Goal: Information Seeking & Learning: Learn about a topic

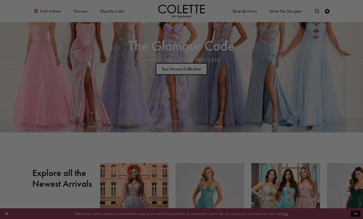
scroll to position [39, 0]
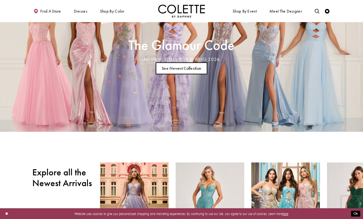
click at [201, 67] on link "See Newest Collection" at bounding box center [182, 68] width 52 height 12
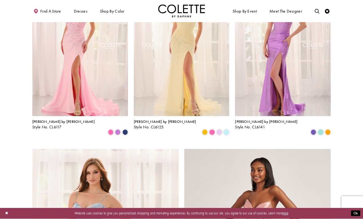
scroll to position [632, 0]
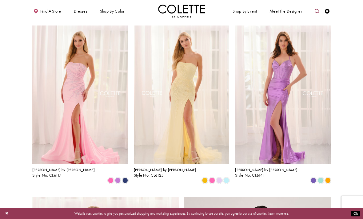
click at [314, 12] on link "Toggle search" at bounding box center [317, 11] width 7 height 13
click at [284, 11] on input "Search" at bounding box center [293, 11] width 56 height 7
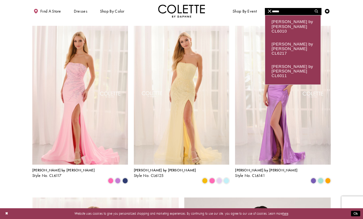
type input "******"
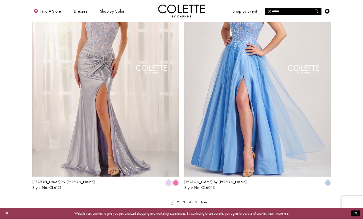
scroll to position [832, 0]
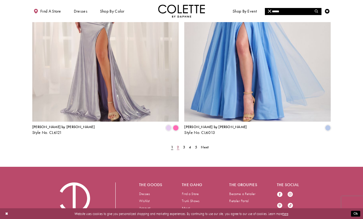
click at [180, 144] on link "2" at bounding box center [178, 147] width 5 height 7
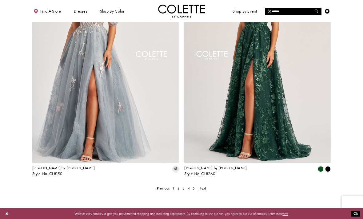
scroll to position [832, 0]
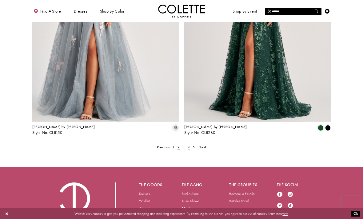
click at [188, 145] on span "4" at bounding box center [189, 147] width 2 height 5
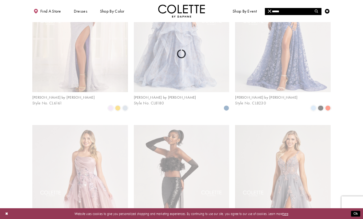
click at [184, 219] on html "Skip to main content Skip to Navigation Enable Accessibility for visually impai…" at bounding box center [181, 104] width 363 height 1096
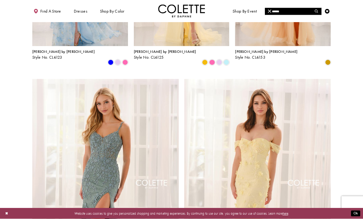
scroll to position [660, 0]
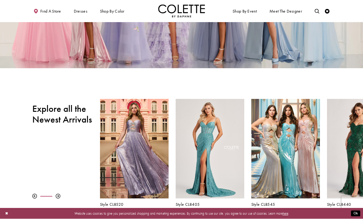
scroll to position [103, 0]
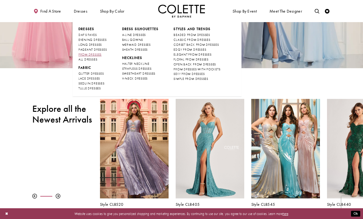
click at [82, 53] on span "PROM DRESSES" at bounding box center [89, 55] width 23 height 4
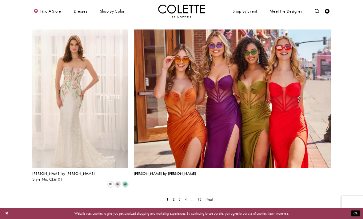
scroll to position [969, 0]
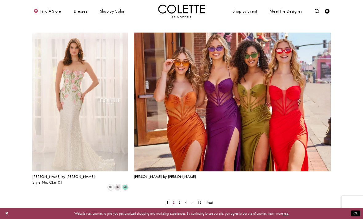
click at [175, 200] on link "2" at bounding box center [173, 203] width 5 height 7
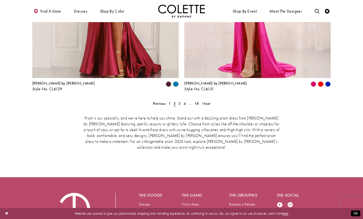
scroll to position [968, 0]
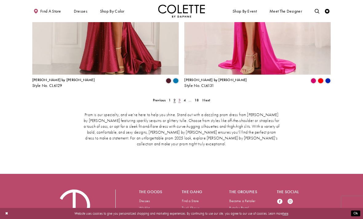
click at [178, 98] on span "3" at bounding box center [179, 100] width 2 height 5
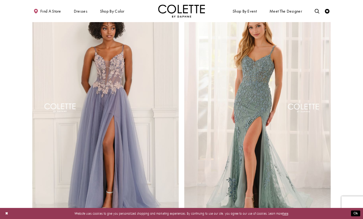
scroll to position [896, 0]
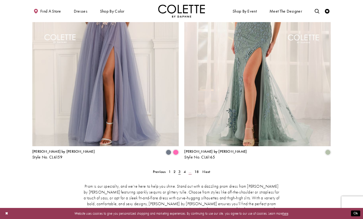
click at [188, 169] on link "..." at bounding box center [190, 172] width 6 height 7
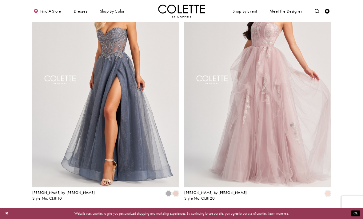
scroll to position [871, 0]
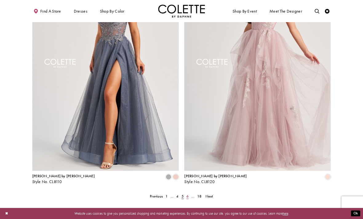
click at [188, 194] on span "6" at bounding box center [187, 196] width 2 height 5
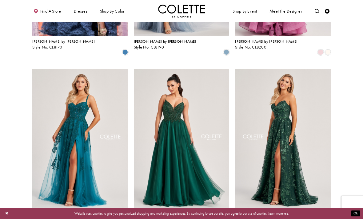
scroll to position [419, 0]
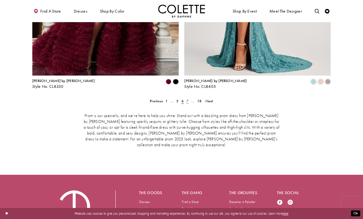
click at [189, 98] on link "7" at bounding box center [187, 101] width 5 height 7
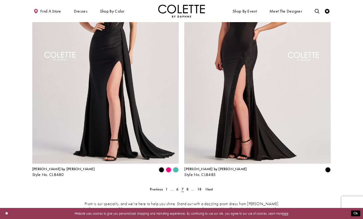
scroll to position [884, 0]
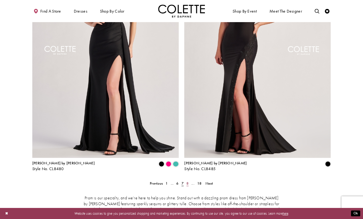
click at [188, 181] on span "8" at bounding box center [187, 183] width 2 height 5
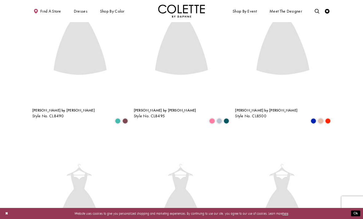
scroll to position [119, 0]
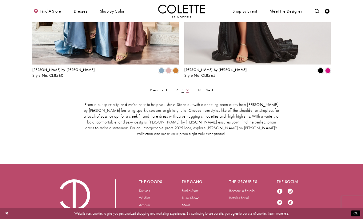
click at [190, 87] on link "9" at bounding box center [187, 90] width 5 height 7
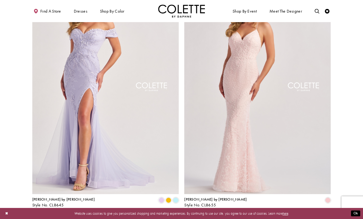
scroll to position [968, 0]
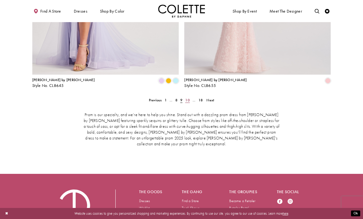
click at [185, 98] on span "10" at bounding box center [187, 100] width 4 height 5
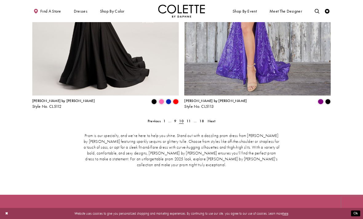
scroll to position [968, 0]
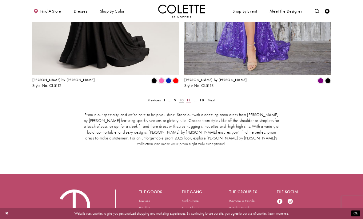
click at [187, 98] on span "11" at bounding box center [188, 100] width 4 height 5
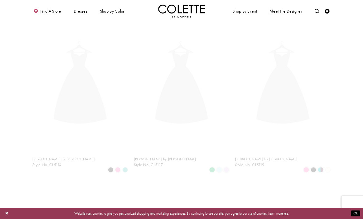
scroll to position [119, 0]
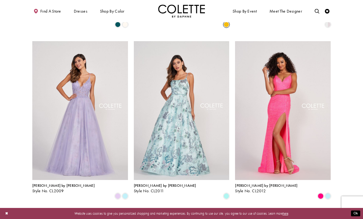
scroll to position [616, 0]
